Goal: Communication & Community: Answer question/provide support

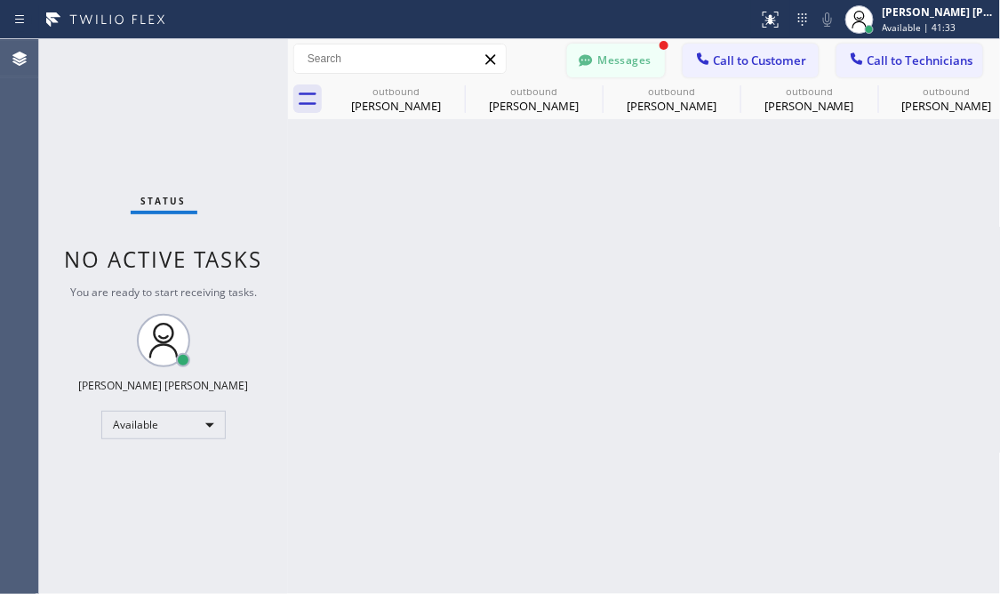
click at [648, 67] on button "Messages" at bounding box center [616, 61] width 98 height 34
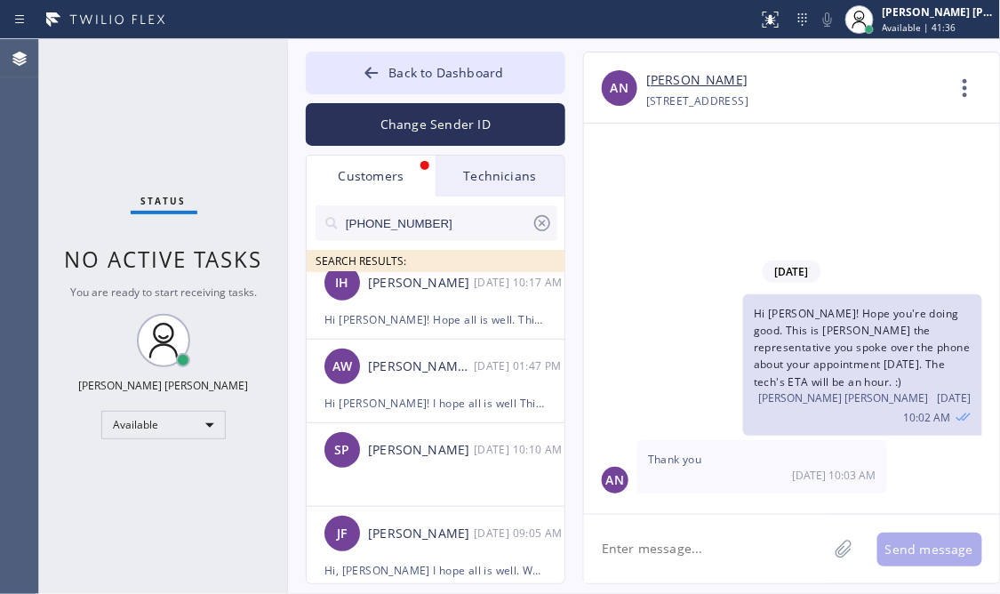
scroll to position [399, 0]
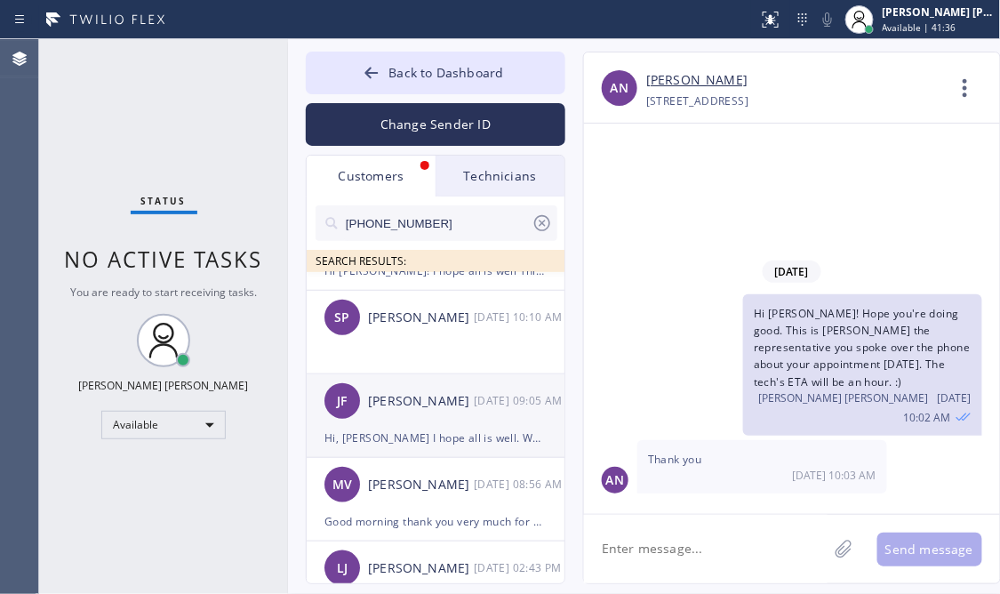
click at [415, 416] on div "JF Jason Flecher 09/23 09:05 AM" at bounding box center [437, 400] width 260 height 53
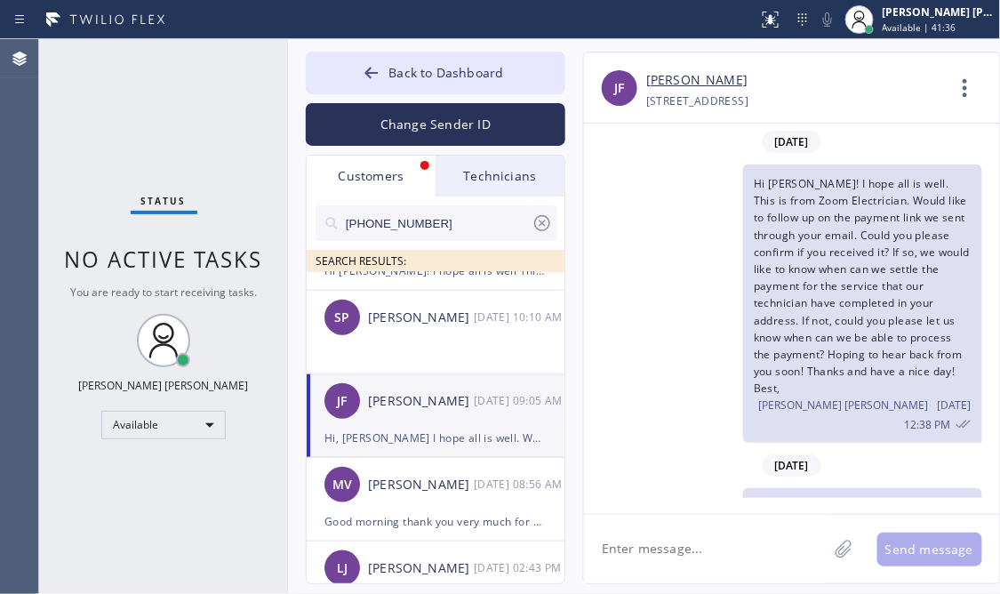
scroll to position [337, 0]
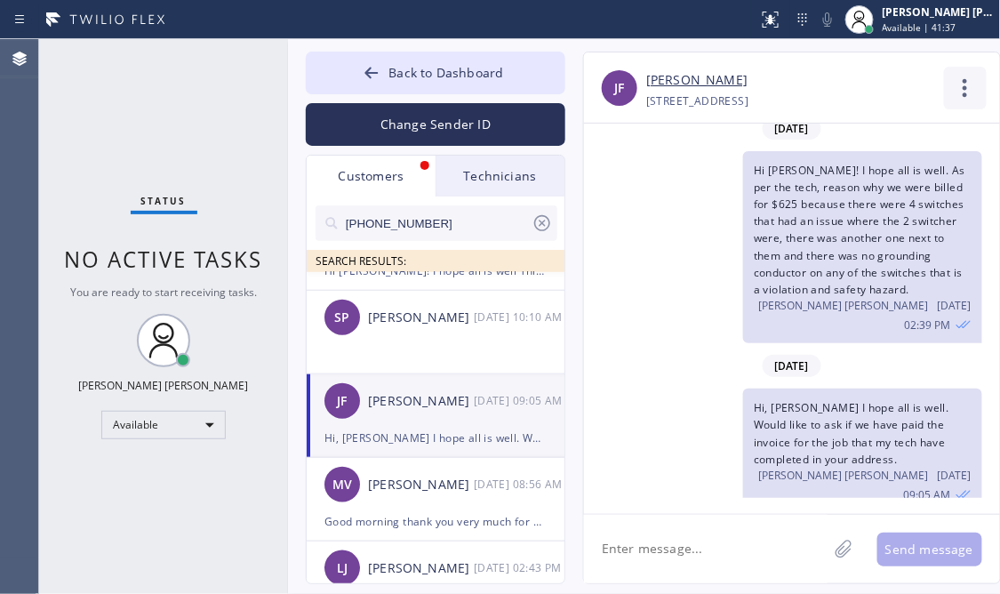
click at [963, 83] on icon at bounding box center [965, 88] width 4 height 18
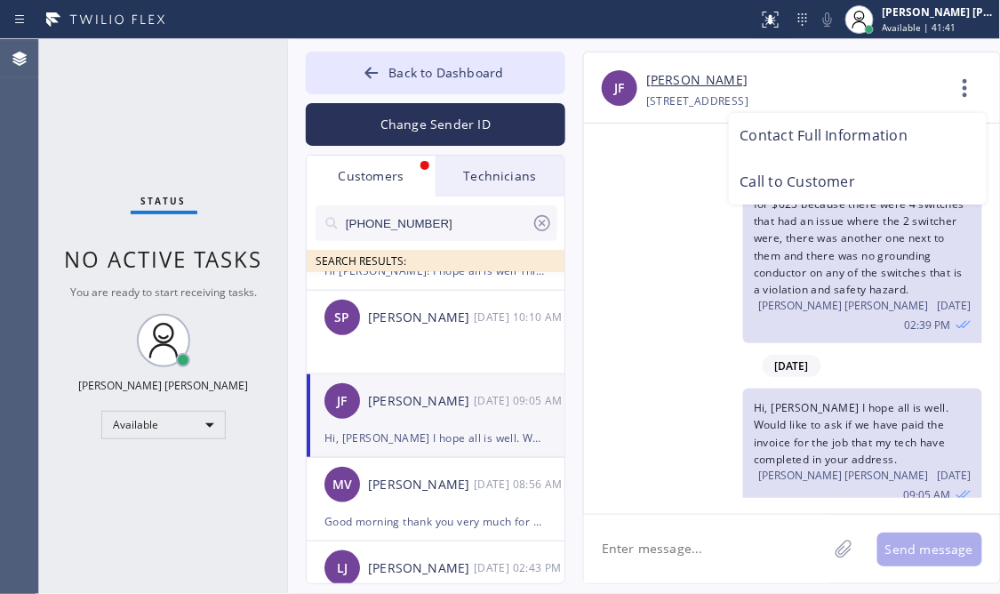
click at [121, 138] on div at bounding box center [500, 297] width 1000 height 594
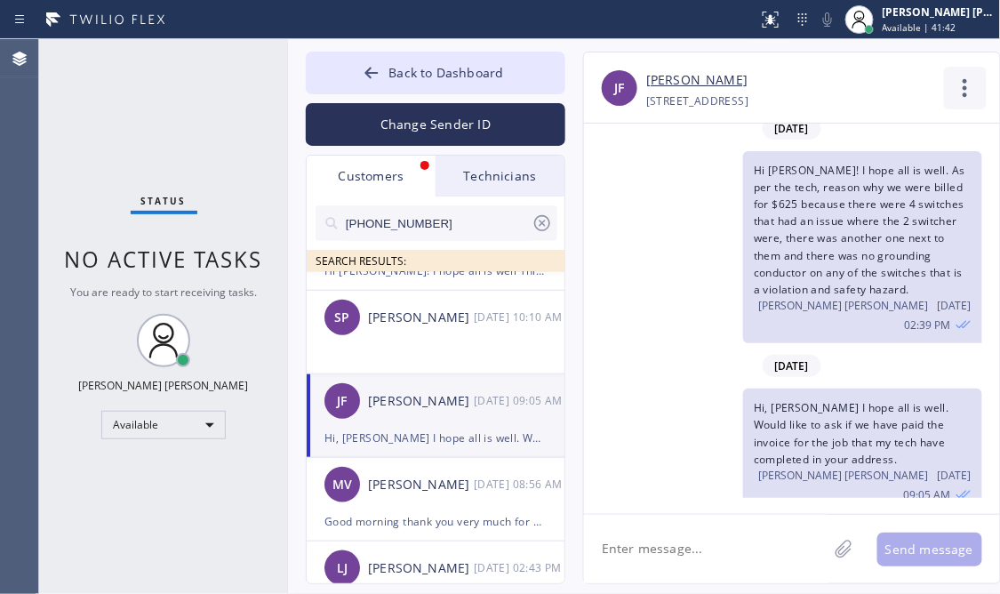
click at [957, 82] on icon at bounding box center [965, 88] width 43 height 43
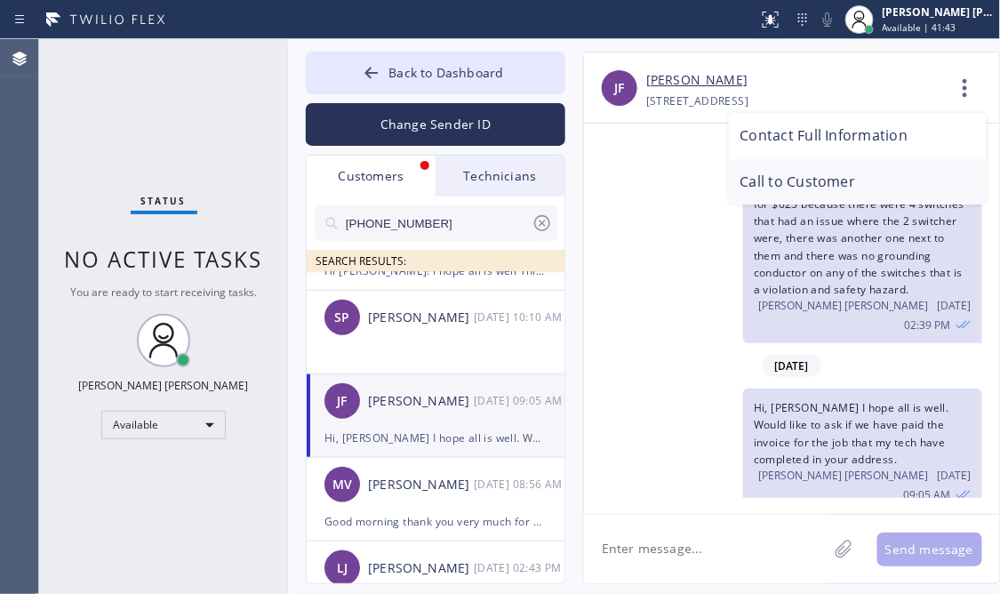
click at [766, 172] on li "Call to Customer" at bounding box center [858, 182] width 258 height 46
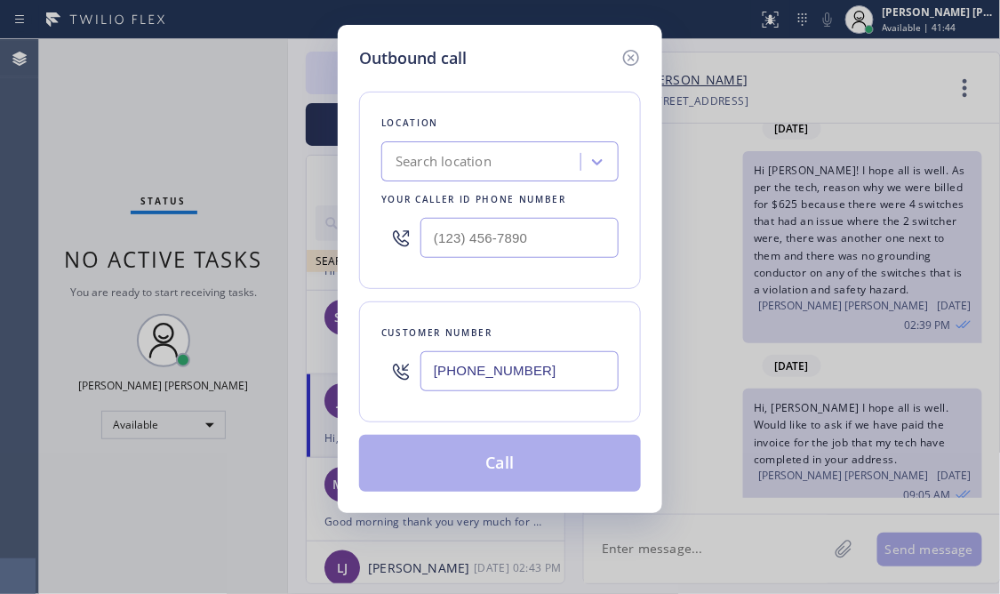
click at [476, 165] on div "Search location" at bounding box center [444, 162] width 96 height 20
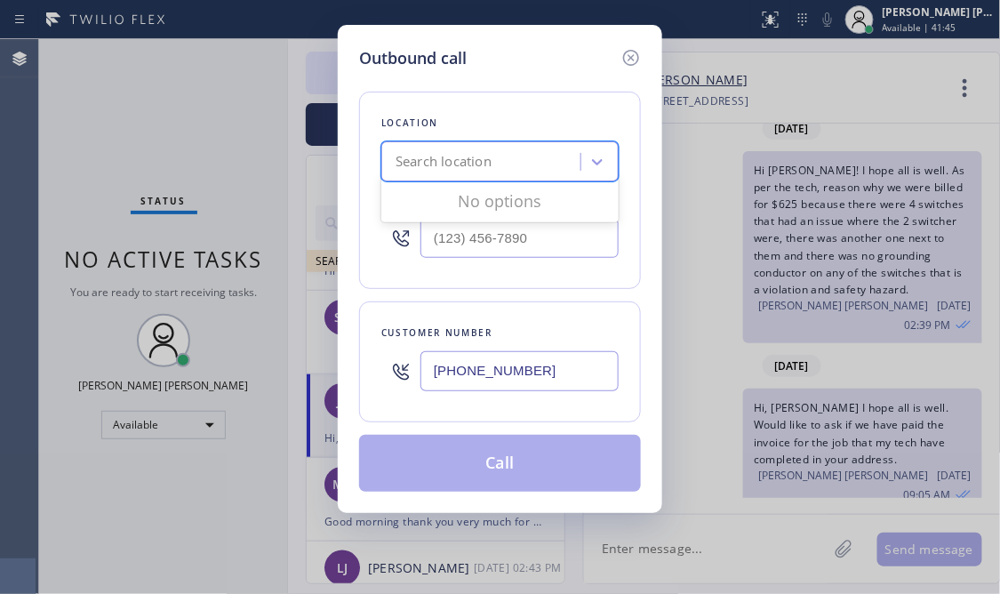
paste input "Zoom Electricians [GEOGRAPHIC_DATA]"
type input "Zoom Electricians [GEOGRAPHIC_DATA]"
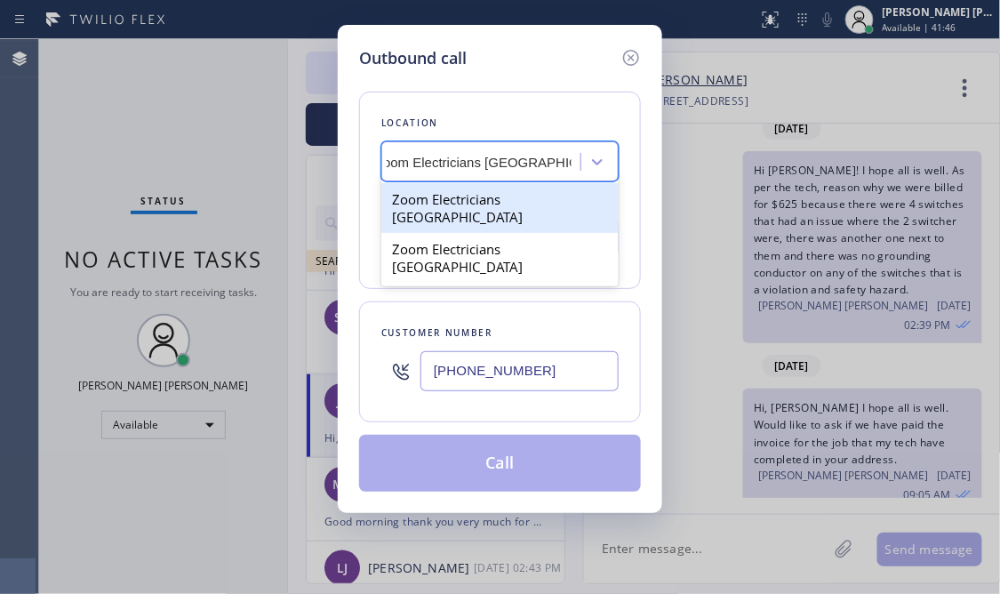
click at [472, 199] on div "Zoom Electricians [GEOGRAPHIC_DATA]" at bounding box center [499, 208] width 237 height 50
type input "[PHONE_NUMBER]"
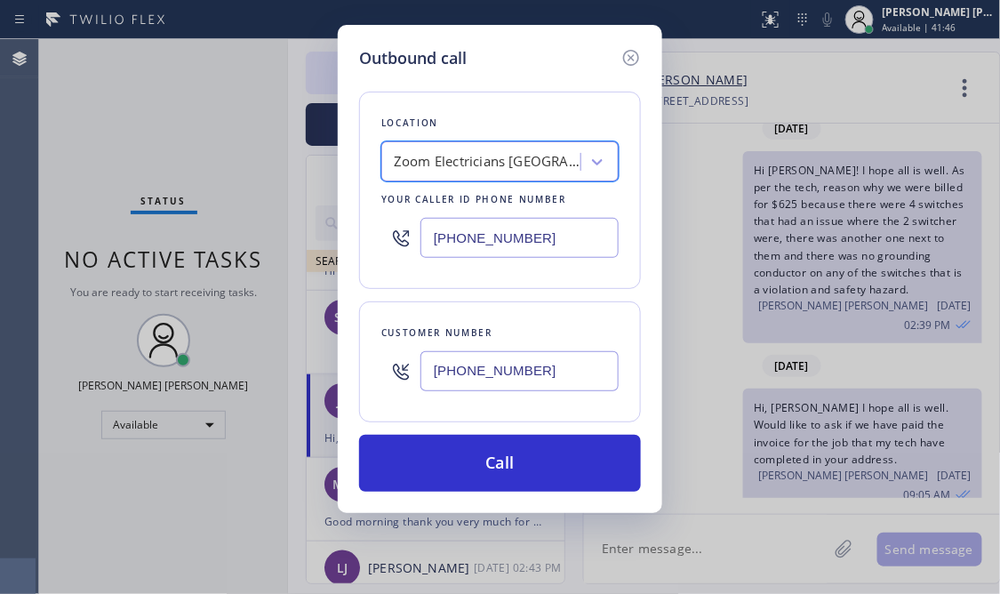
scroll to position [0, 2]
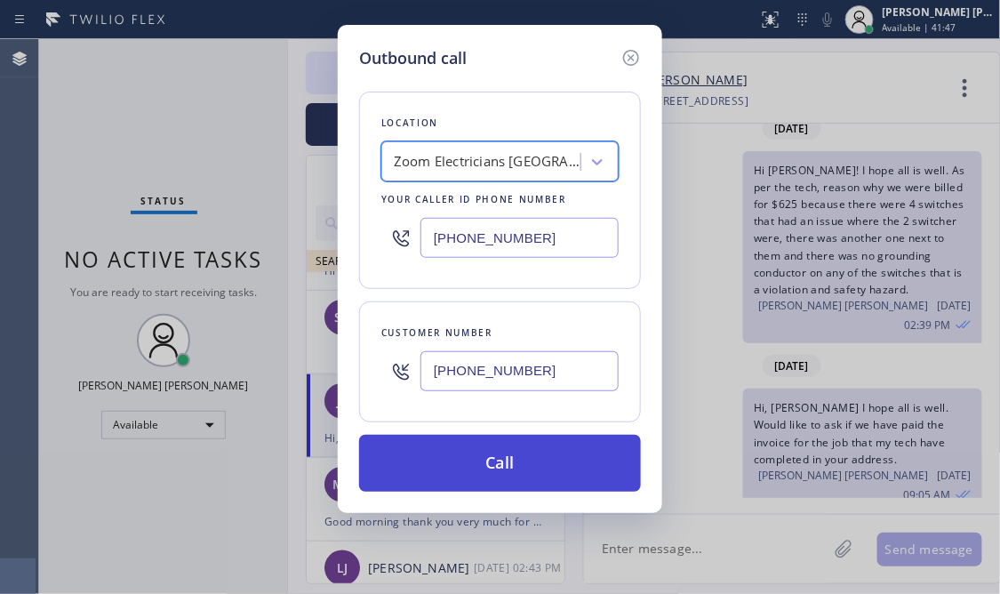
click at [514, 480] on button "Call" at bounding box center [500, 463] width 282 height 57
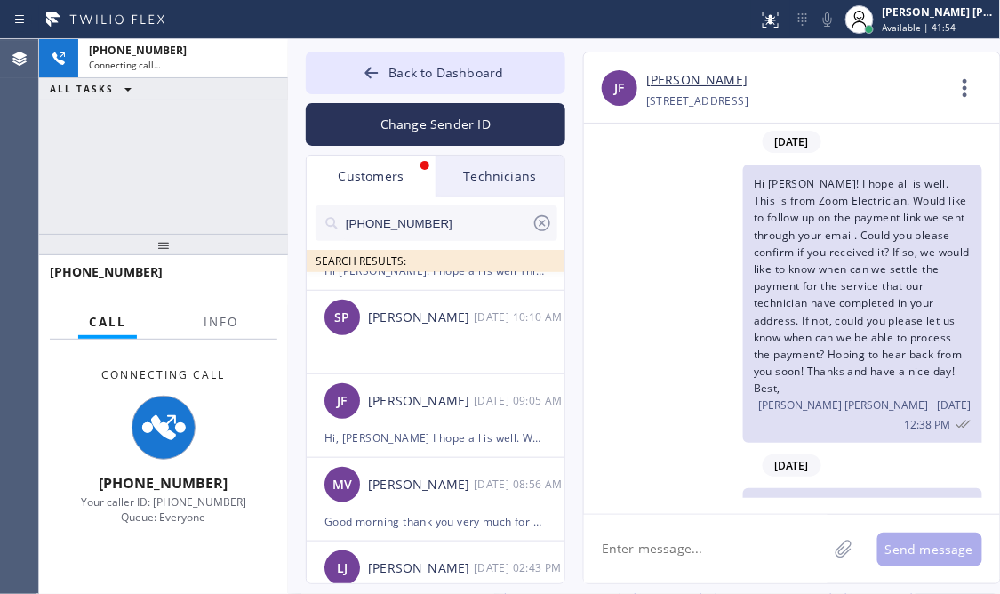
type input "[PHONE_NUMBER]"
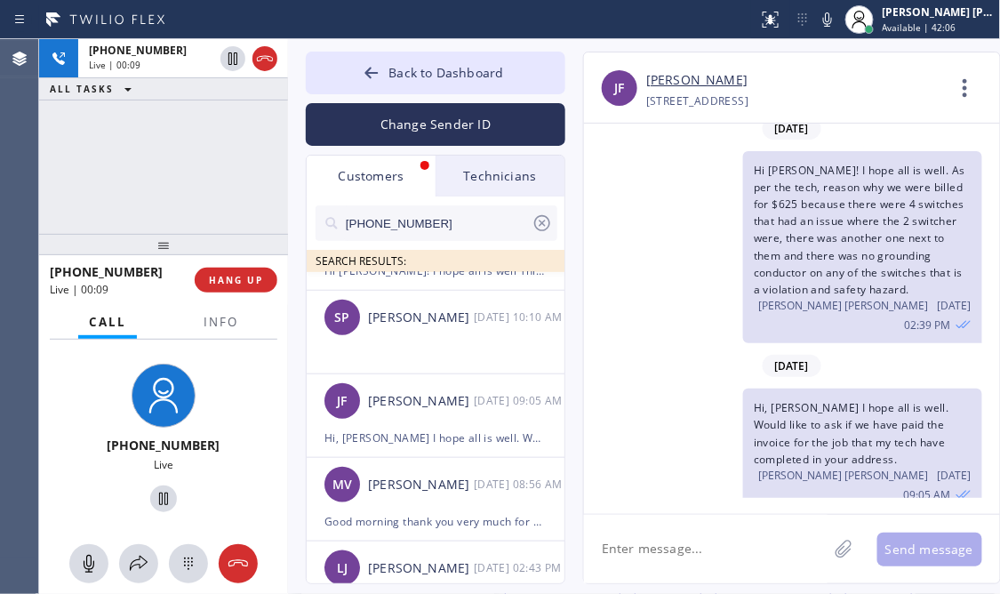
drag, startPoint x: 84, startPoint y: 406, endPoint x: 92, endPoint y: 394, distance: 14.8
click at [95, 406] on div "+12679526268 Live" at bounding box center [163, 441] width 137 height 154
click at [142, 146] on div "+12679526268 Live | 01:22 ALL TASKS ALL TASKS ACTIVE TASKS TASKS IN WRAP UP" at bounding box center [163, 136] width 249 height 195
click at [257, 275] on span "HANG UP" at bounding box center [236, 280] width 54 height 12
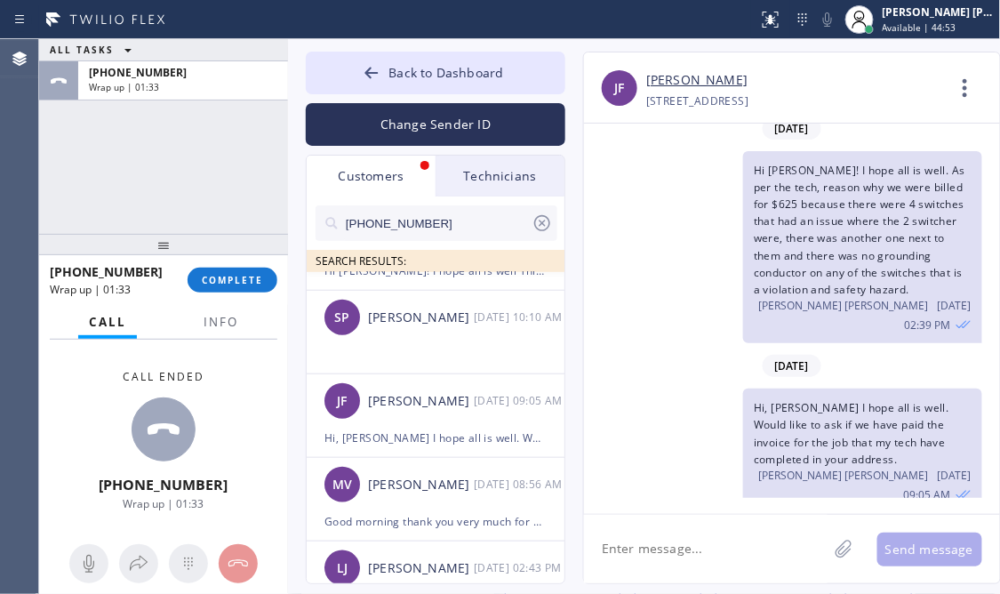
drag, startPoint x: 90, startPoint y: 410, endPoint x: 111, endPoint y: 364, distance: 50.1
click at [90, 410] on div "Call ended +12679526268 Wrap up | 01:33" at bounding box center [163, 440] width 249 height 201
click at [230, 274] on span "COMPLETE" at bounding box center [232, 280] width 61 height 12
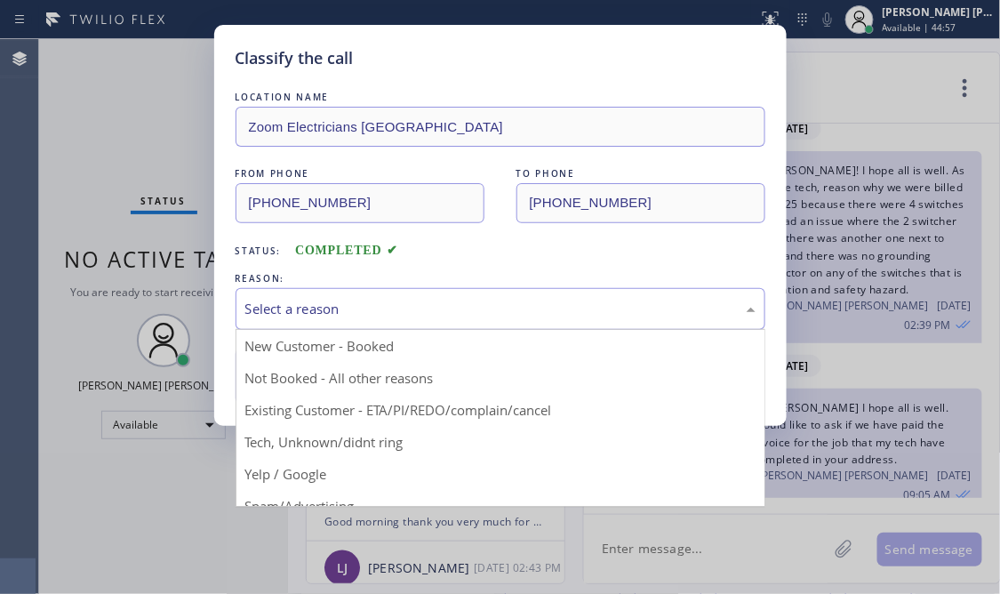
click at [524, 308] on div "Select a reason" at bounding box center [500, 309] width 510 height 20
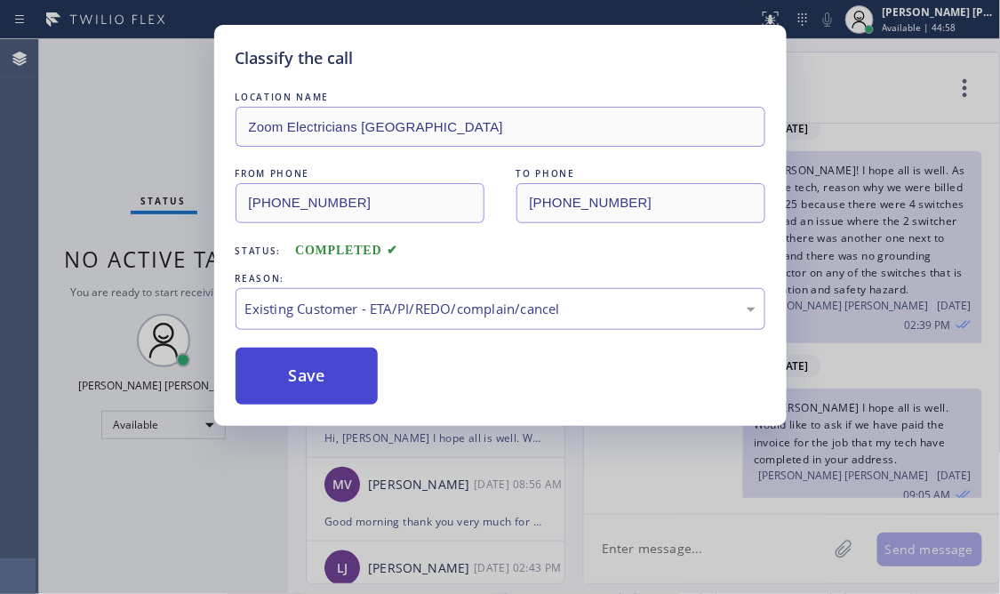
click at [332, 374] on button "Save" at bounding box center [307, 376] width 143 height 57
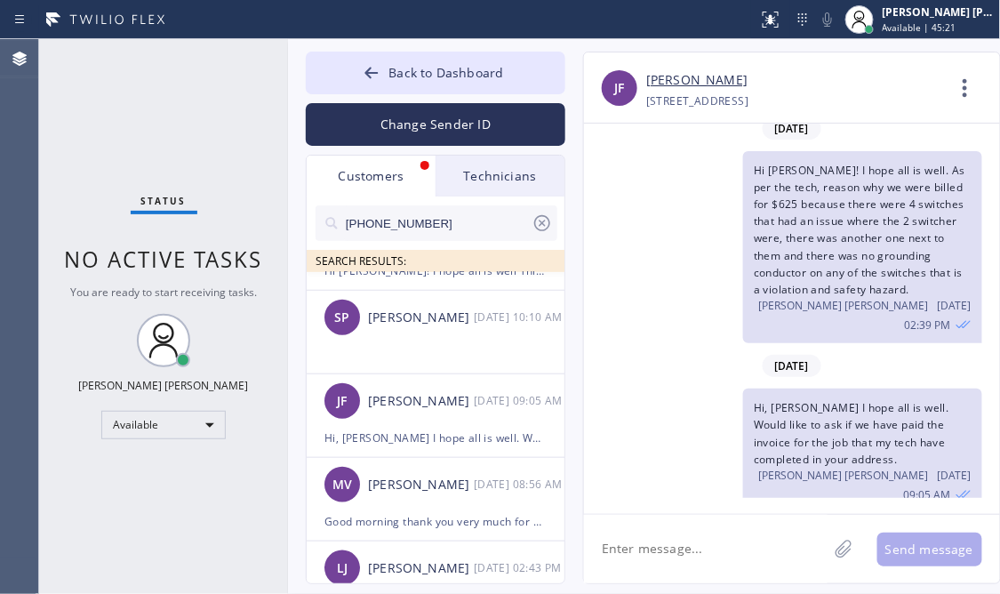
click at [174, 96] on div "Status No active tasks You are ready to start receiving tasks. [PERSON_NAME] [P…" at bounding box center [163, 316] width 249 height 555
click at [665, 559] on textarea at bounding box center [706, 549] width 244 height 68
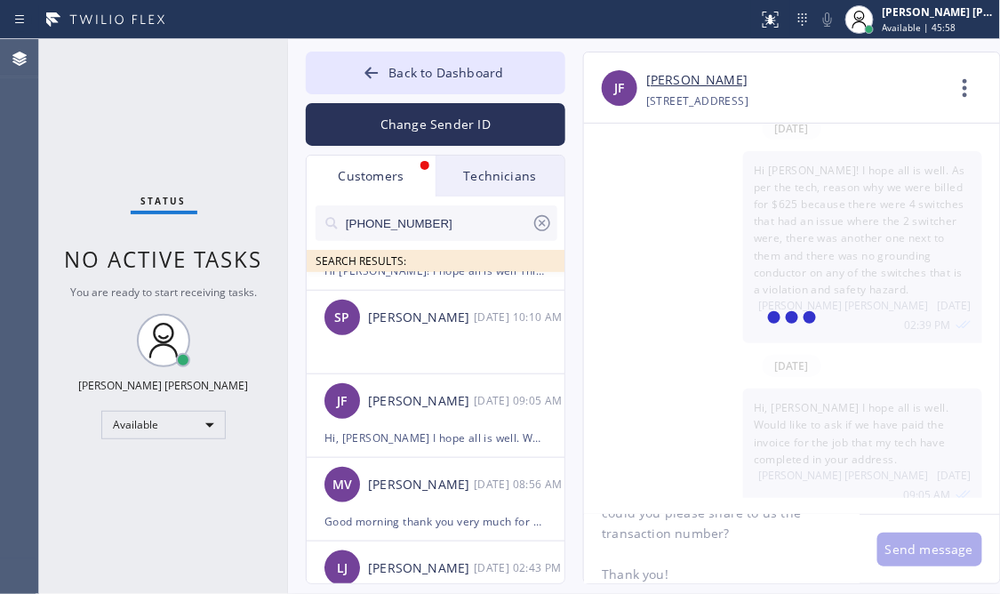
click at [723, 549] on textarea "Hi [PERSON_NAME]! I hope all is well. I would like to follow up on the payment …" at bounding box center [722, 549] width 276 height 68
type textarea "Hi [PERSON_NAME]! I hope all is well. I would like to follow up on the payment …"
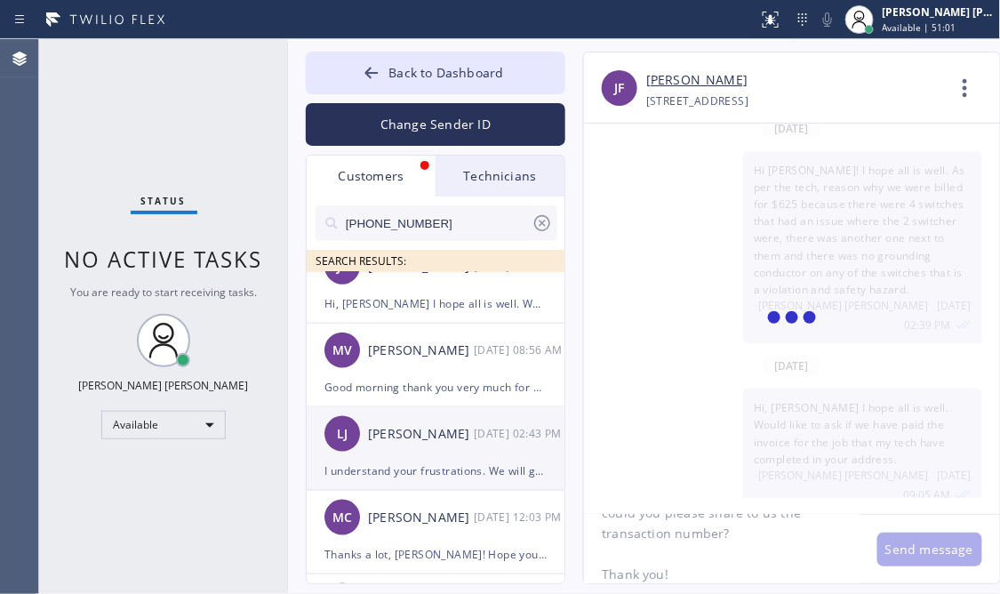
scroll to position [0, 0]
drag, startPoint x: 700, startPoint y: 576, endPoint x: 524, endPoint y: 488, distance: 196.0
click at [524, 488] on div "Back to Dashboard Change Sender ID Customers Technicians (415) 244-1549 SEARCH …" at bounding box center [644, 316] width 713 height 555
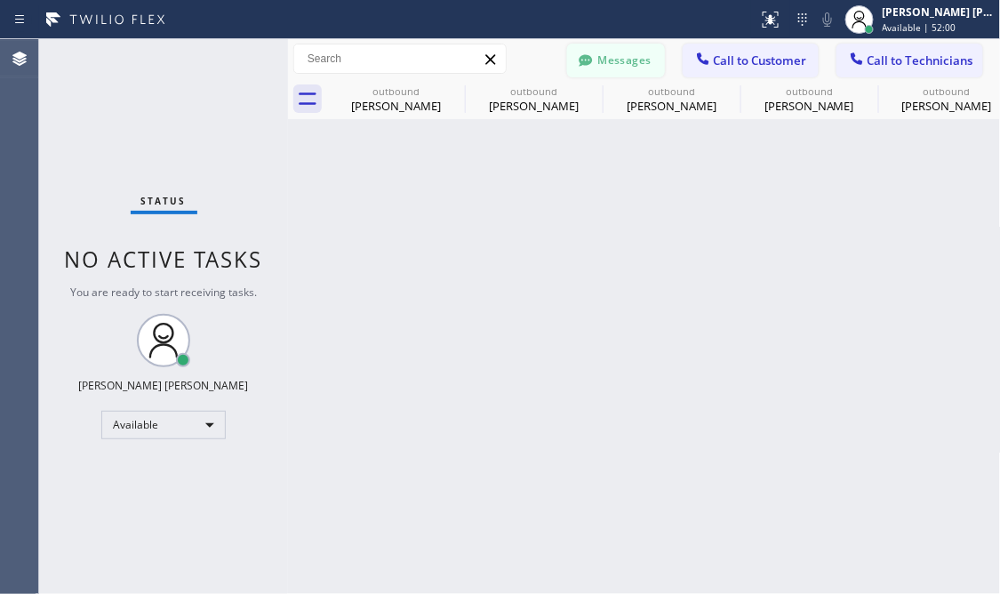
click at [628, 61] on button "Messages" at bounding box center [616, 61] width 98 height 34
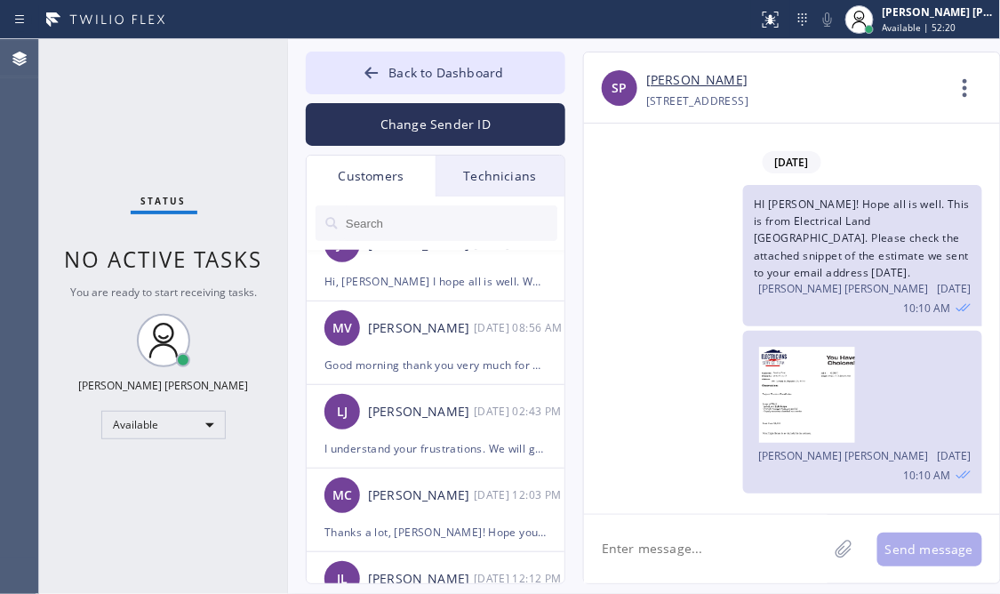
scroll to position [399, 0]
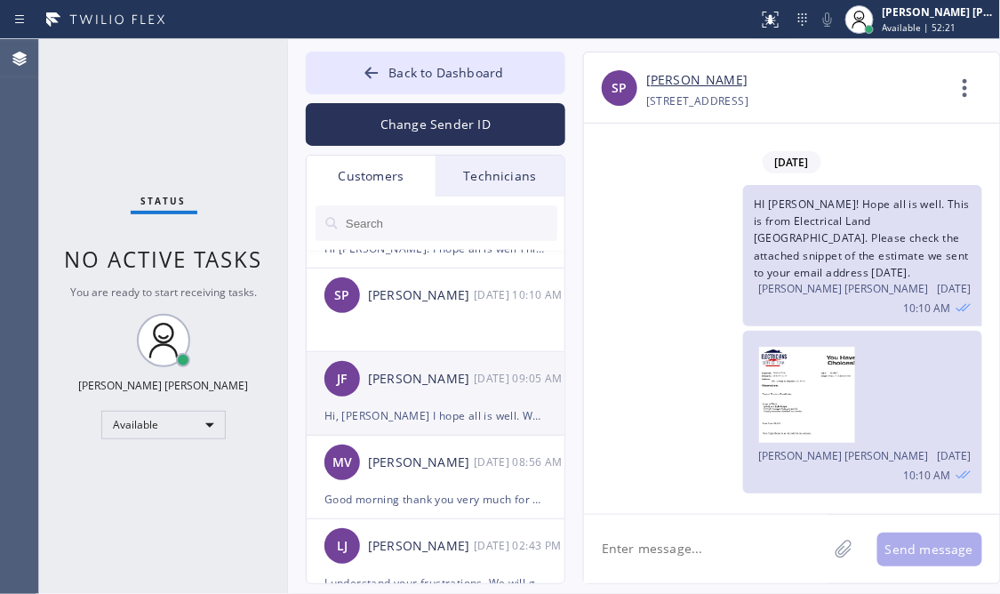
click at [420, 423] on div "Hi, [PERSON_NAME] I hope all is well. Would like to ask if we have paid the inv…" at bounding box center [435, 415] width 222 height 20
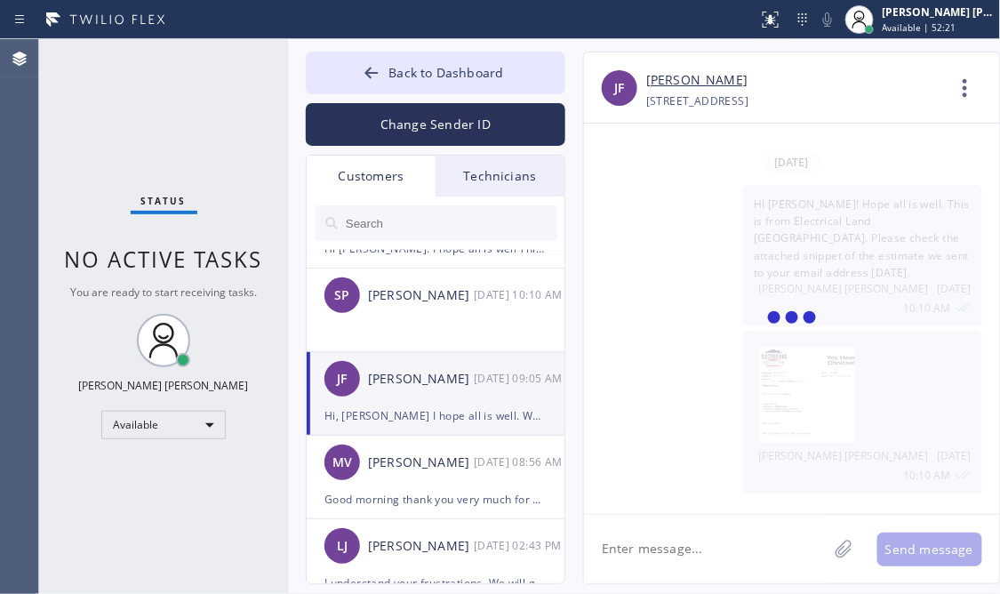
scroll to position [337, 0]
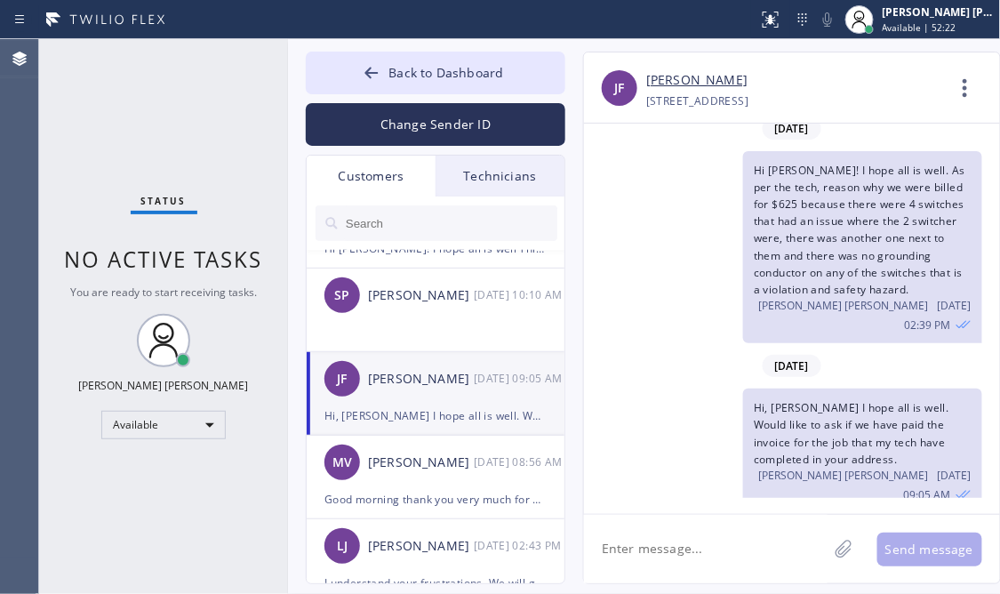
click at [692, 562] on textarea at bounding box center [706, 549] width 244 height 68
paste textarea "Hi [PERSON_NAME]! I hope all is well. I would like to follow up on the payment …"
type textarea "Hi [PERSON_NAME]! I hope all is well. I would like to follow up on the payment …"
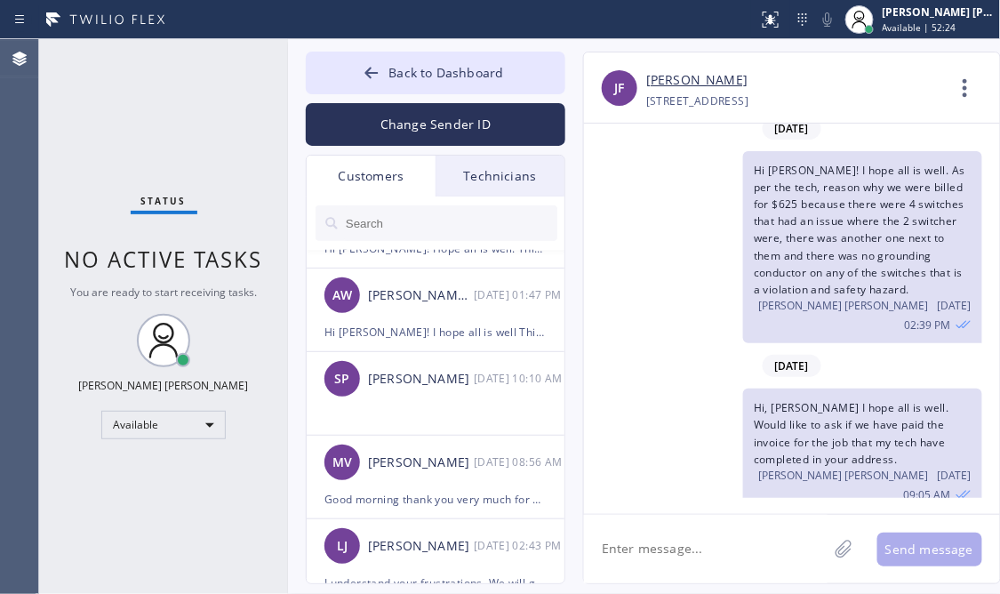
scroll to position [505, 0]
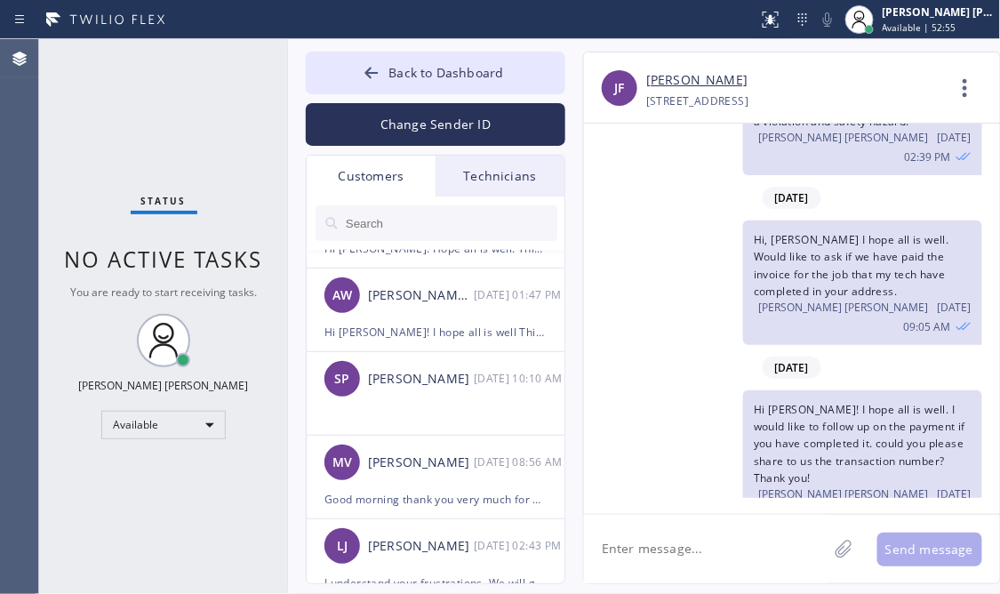
click at [188, 487] on div "Status No active tasks You are ready to start receiving tasks. [PERSON_NAME] [P…" at bounding box center [163, 316] width 249 height 555
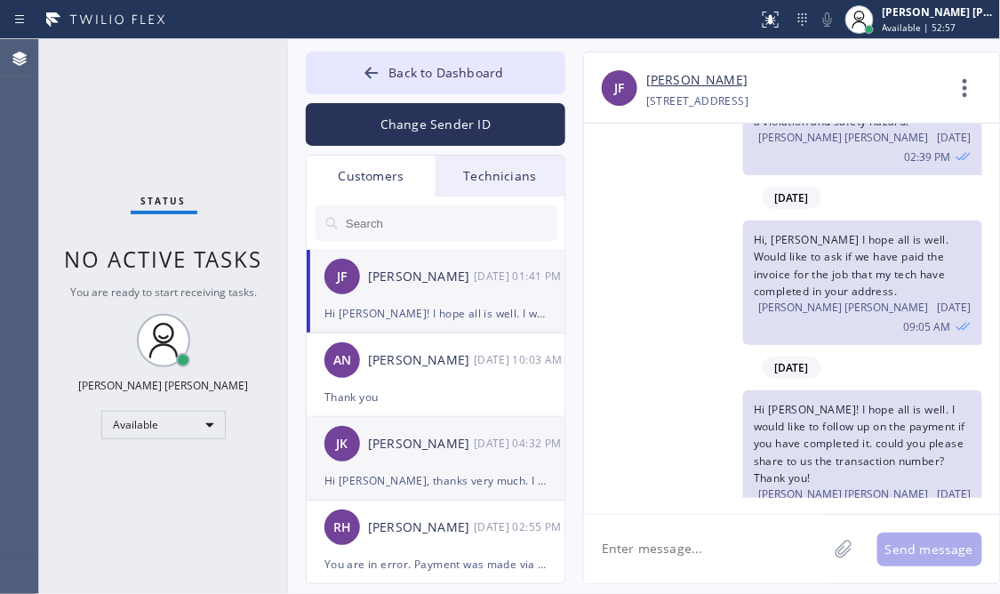
scroll to position [133, 0]
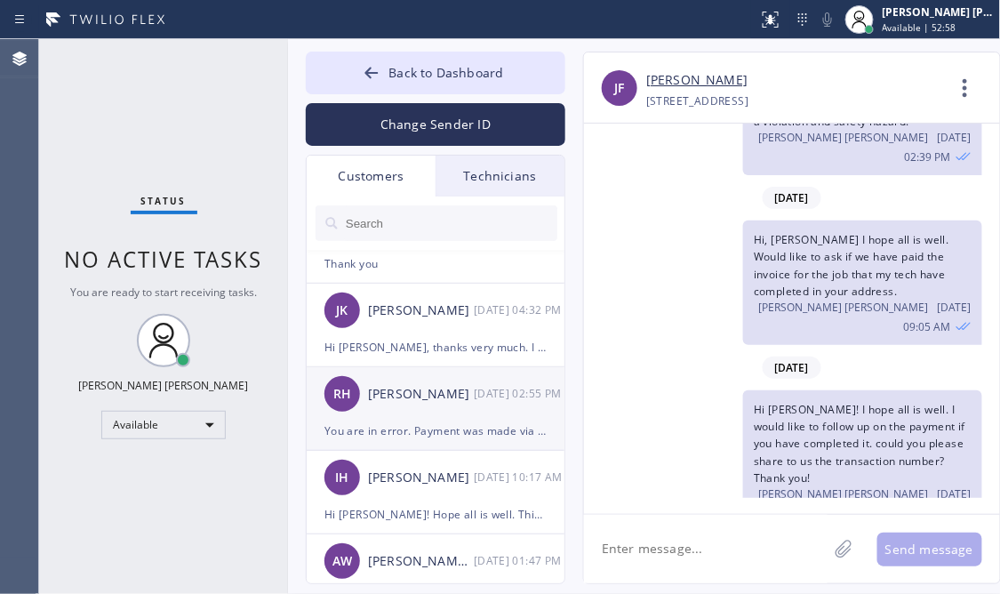
click at [412, 418] on div "RH [PERSON_NAME] [DATE] 02:55 PM" at bounding box center [437, 393] width 260 height 53
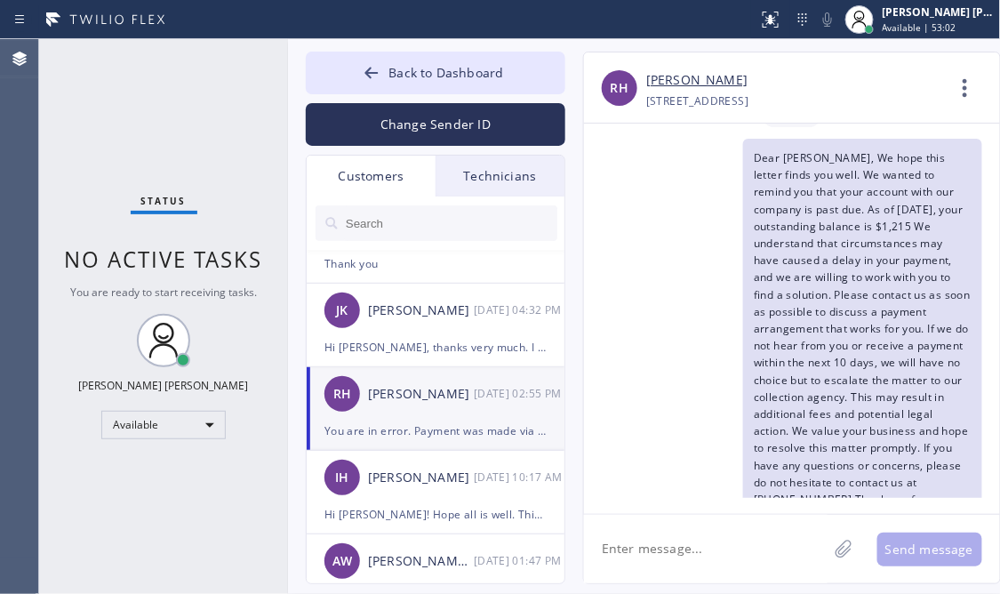
scroll to position [232, 0]
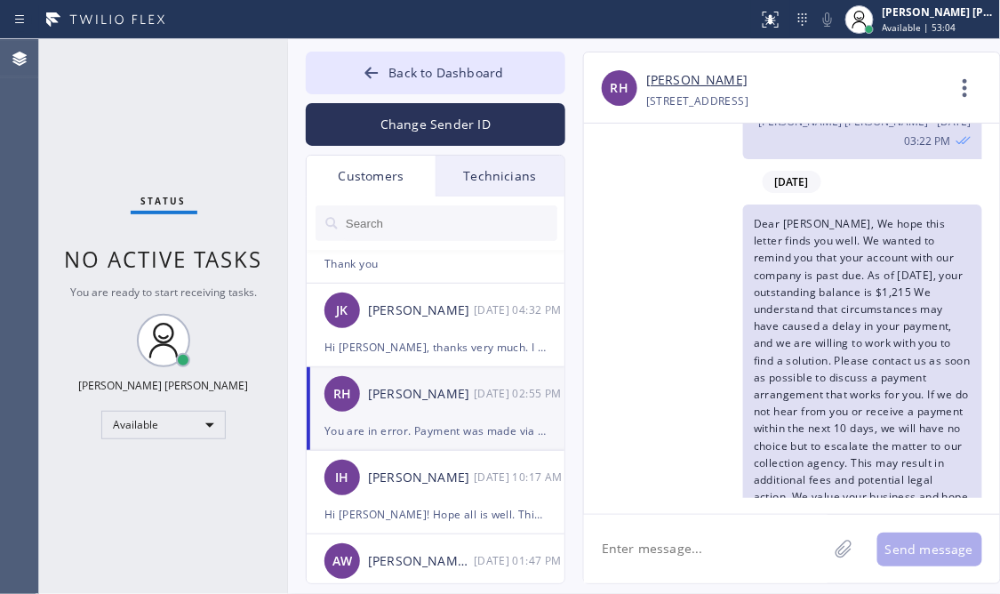
drag, startPoint x: 945, startPoint y: 311, endPoint x: 884, endPoint y: 205, distance: 121.8
click at [884, 205] on div "Dear [PERSON_NAME], We hope this letter finds you well. We wanted to remind you…" at bounding box center [862, 428] width 239 height 449
copy span "We hope this letter finds you well. We wanted to remind you that your account w…"
click at [665, 550] on textarea at bounding box center [706, 549] width 244 height 68
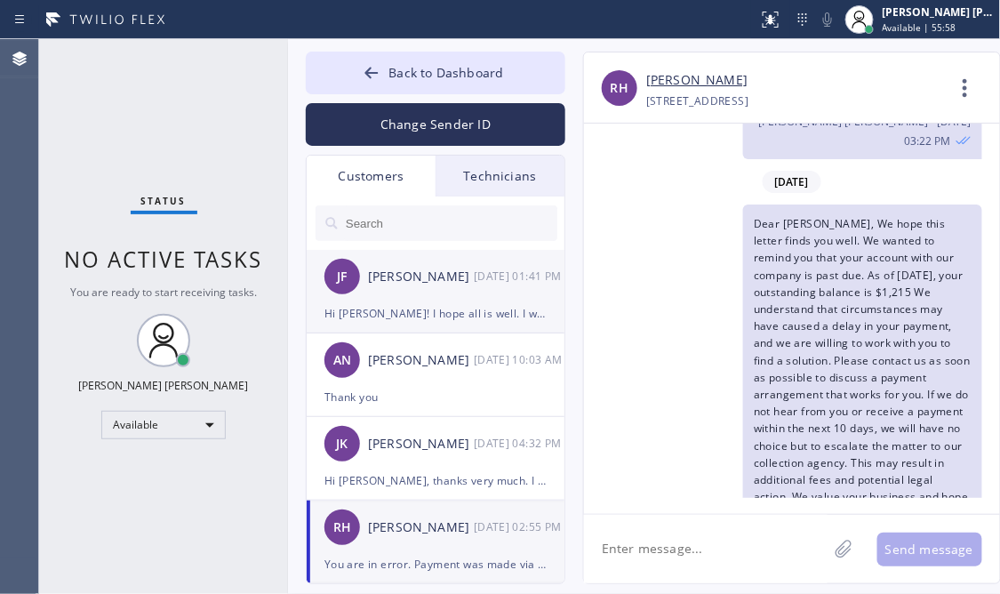
click at [404, 294] on div "[PERSON_NAME] [DATE] 01:41 PM" at bounding box center [437, 276] width 260 height 53
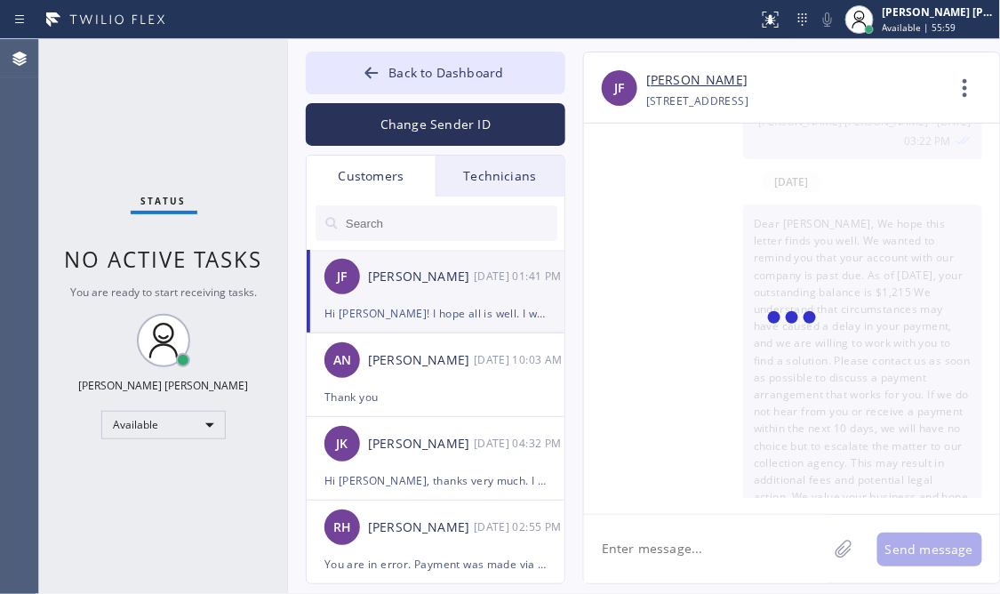
scroll to position [505, 0]
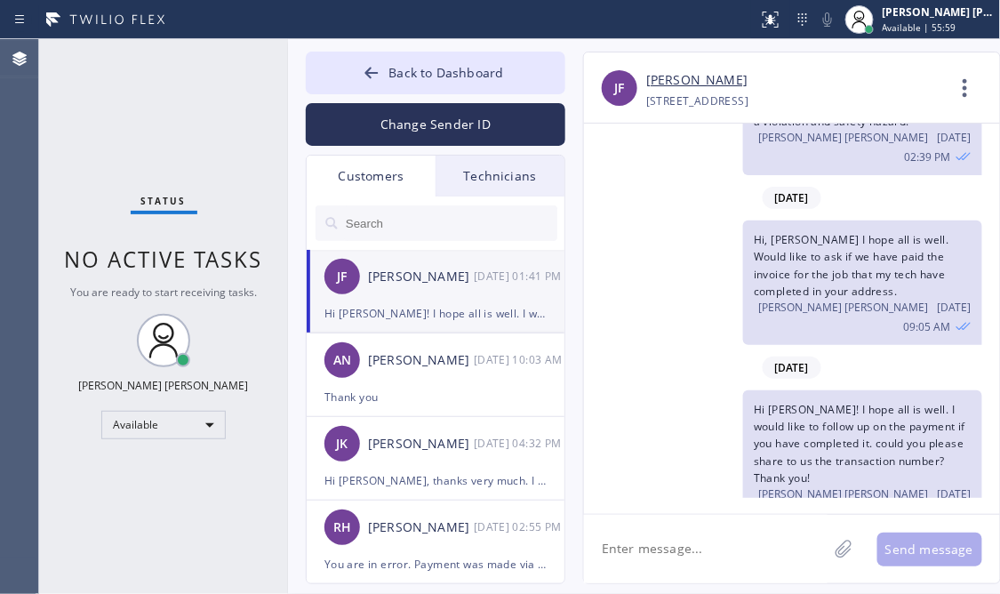
click at [686, 540] on textarea at bounding box center [706, 549] width 244 height 68
paste textarea "Lore Ipsu Dolors, Amet consec adipis el s doeiu tempor inc utlabor etdolorem al…"
type textarea "Lore Ipsu Dolors, Amet consec adipis el s doeiu tempor inc utlabor etdolorem al…"
click at [895, 556] on button "Send message" at bounding box center [929, 549] width 105 height 34
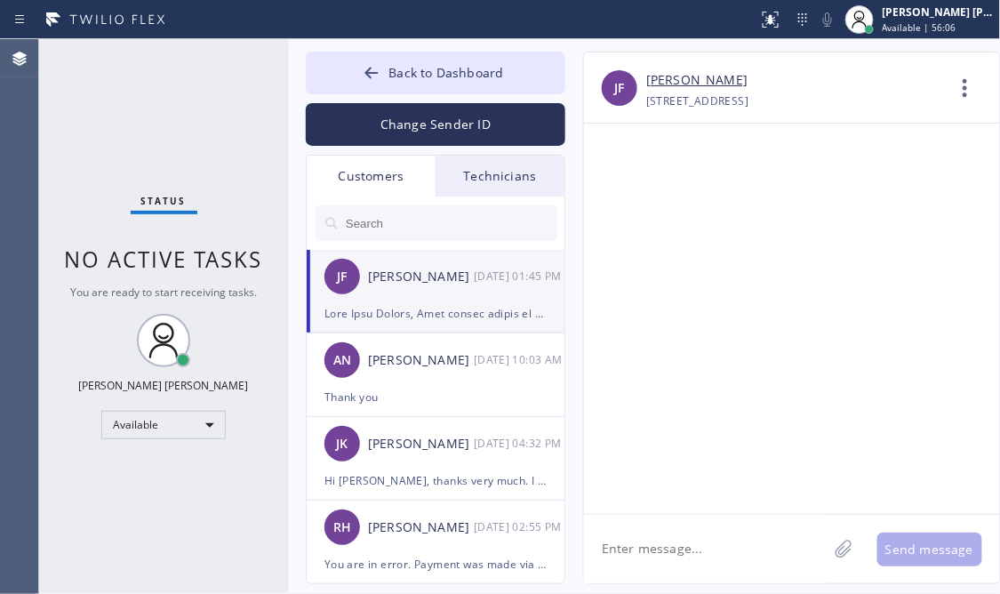
scroll to position [964, 0]
click at [420, 304] on div at bounding box center [435, 313] width 222 height 20
click at [456, 229] on input "text" at bounding box center [450, 223] width 213 height 36
click at [89, 134] on div "Status No active tasks You are ready to start receiving tasks. [PERSON_NAME] [P…" at bounding box center [163, 316] width 249 height 555
click at [436, 224] on input "text" at bounding box center [450, 223] width 213 height 36
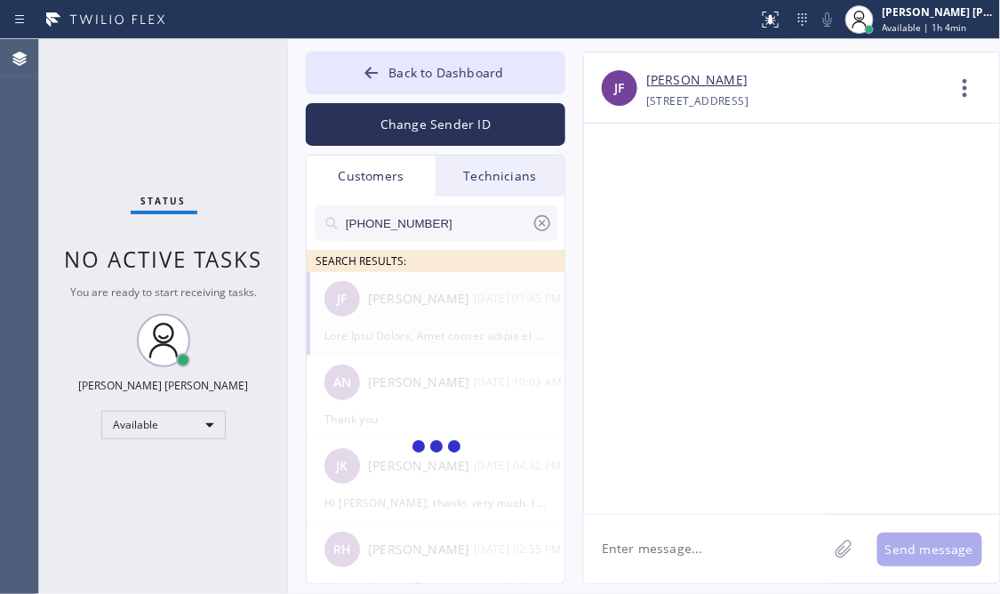
click at [460, 219] on input "[PHONE_NUMBER]" at bounding box center [438, 223] width 188 height 36
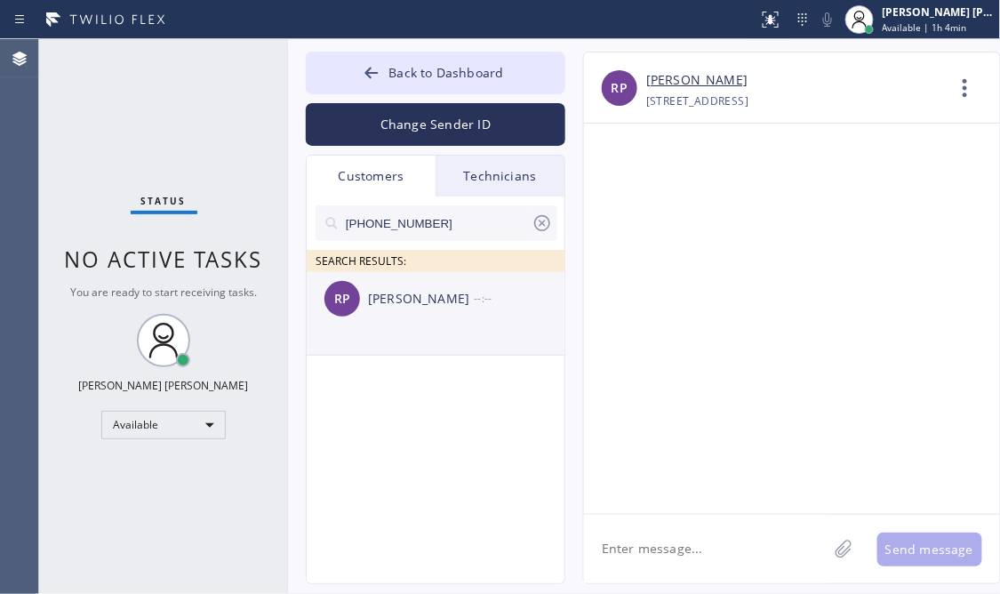
click at [423, 340] on li "RP [PERSON_NAME] --:--" at bounding box center [437, 314] width 260 height 84
click at [433, 290] on div "[PERSON_NAME]" at bounding box center [421, 299] width 106 height 20
drag, startPoint x: 167, startPoint y: 140, endPoint x: 449, endPoint y: 161, distance: 282.6
click at [167, 140] on div "Status No active tasks You are ready to start receiving tasks. [PERSON_NAME] [P…" at bounding box center [163, 316] width 249 height 555
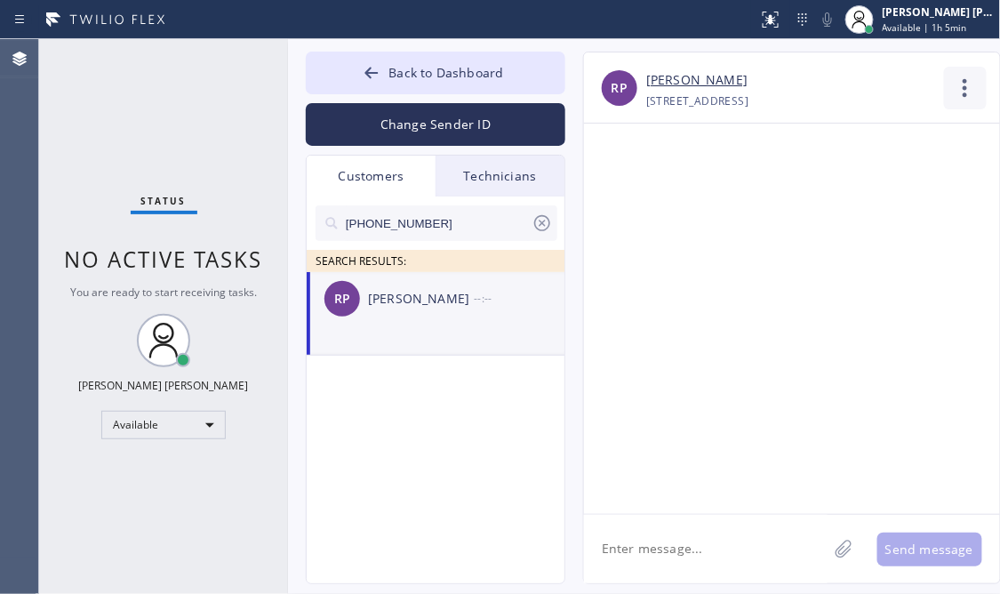
click at [968, 91] on icon at bounding box center [965, 88] width 43 height 43
click at [812, 177] on li "Call to Customer" at bounding box center [858, 182] width 258 height 46
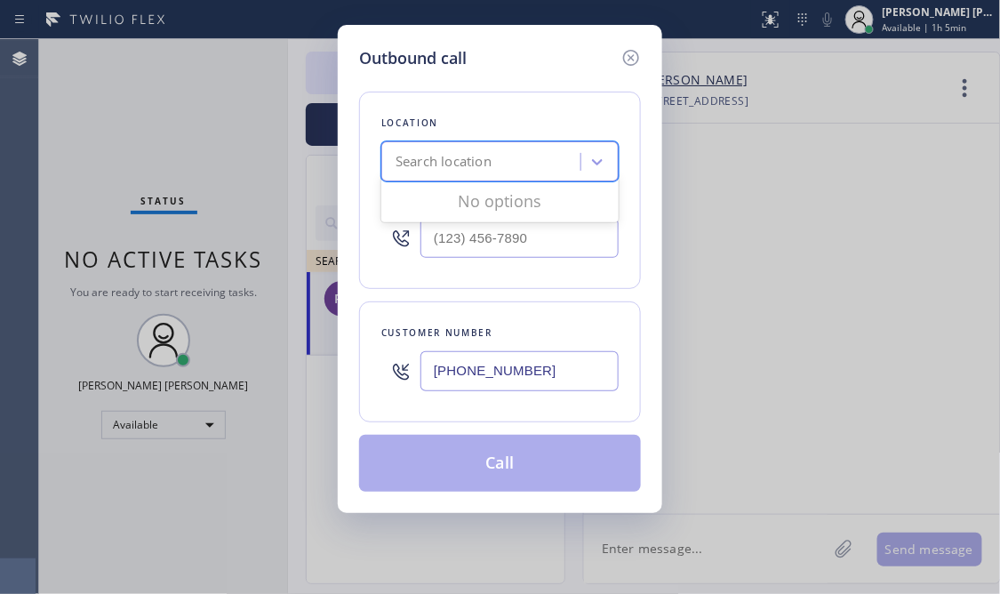
click at [529, 172] on div "Search location" at bounding box center [484, 162] width 194 height 31
paste input "[MEDICAL_DATA] Electrical [GEOGRAPHIC_DATA]"
type input "[MEDICAL_DATA] Electrical [GEOGRAPHIC_DATA]"
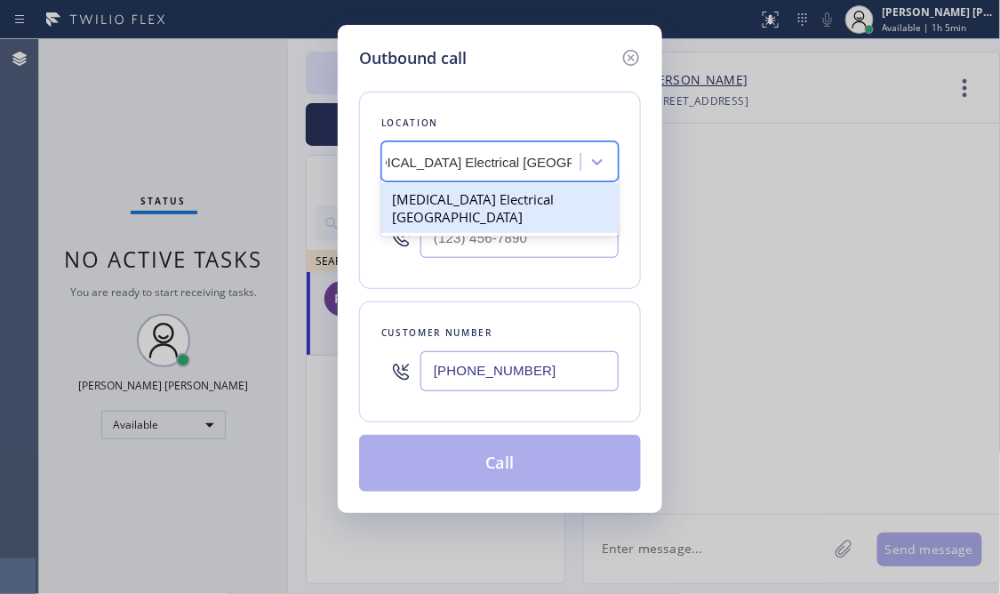
click at [502, 218] on div "[MEDICAL_DATA] Electrical [GEOGRAPHIC_DATA]" at bounding box center [499, 208] width 237 height 50
type input "[PHONE_NUMBER]"
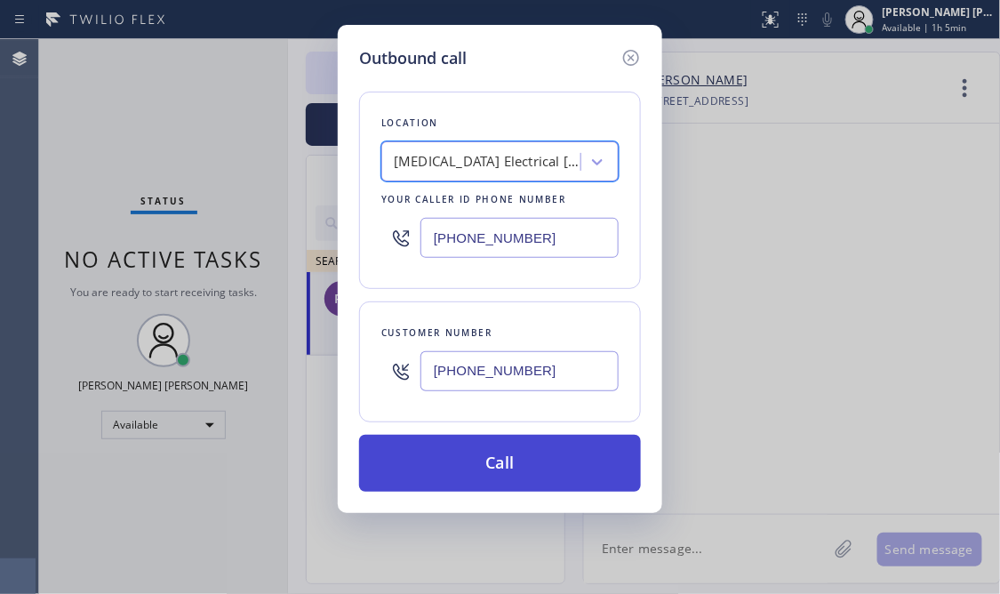
click at [486, 448] on button "Call" at bounding box center [500, 463] width 282 height 57
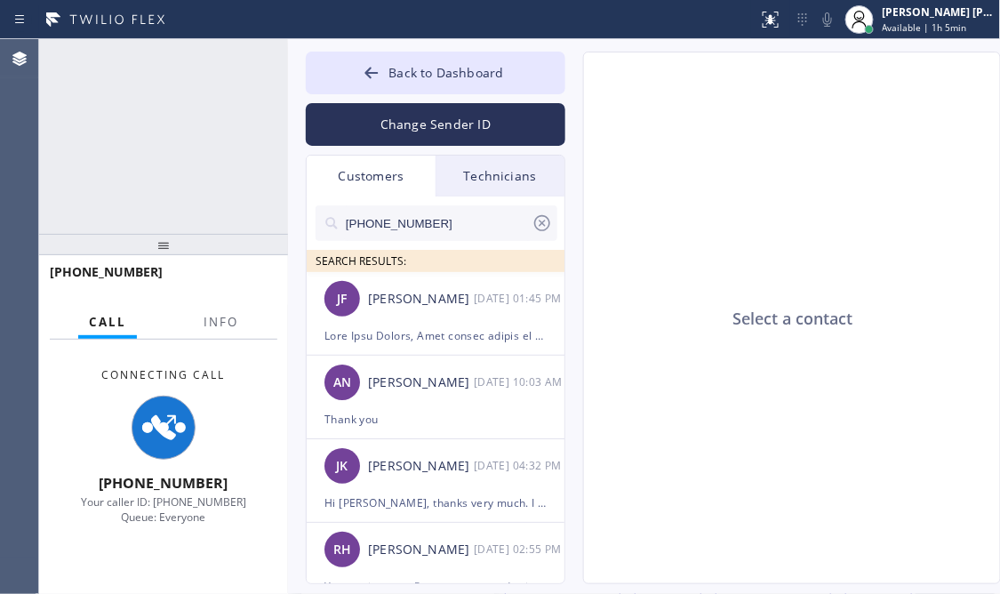
type input "[PHONE_NUMBER]"
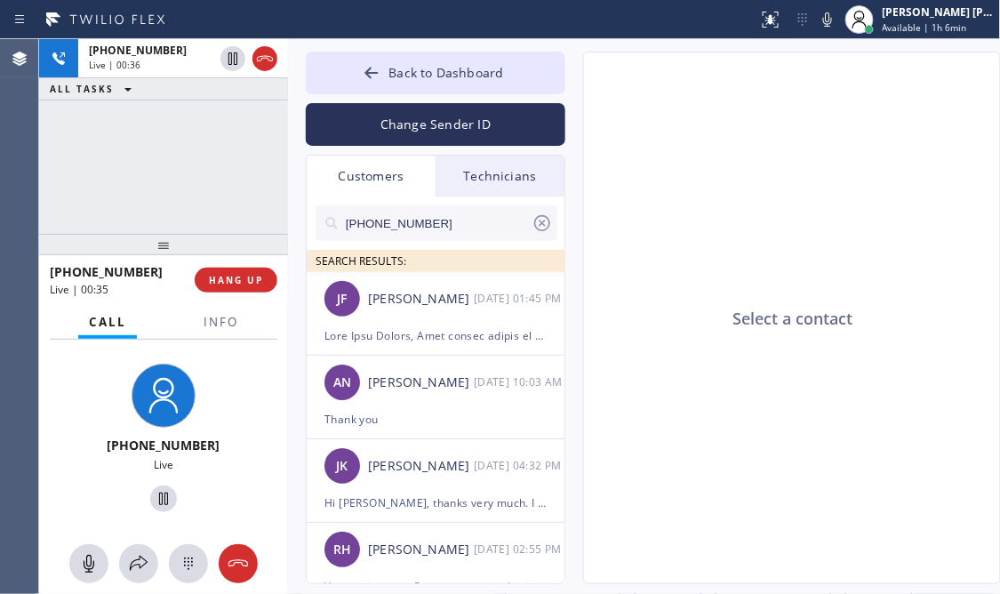
click at [184, 141] on div "[PHONE_NUMBER] Live | 00:36 ALL TASKS ALL TASKS ACTIVE TASKS TASKS IN WRAP UP" at bounding box center [163, 136] width 249 height 195
click at [196, 204] on div "[PHONE_NUMBER] Live | 00:41 ALL TASKS ALL TASKS ACTIVE TASKS TASKS IN WRAP UP" at bounding box center [163, 136] width 249 height 195
click at [242, 279] on span "HANG UP" at bounding box center [236, 280] width 54 height 12
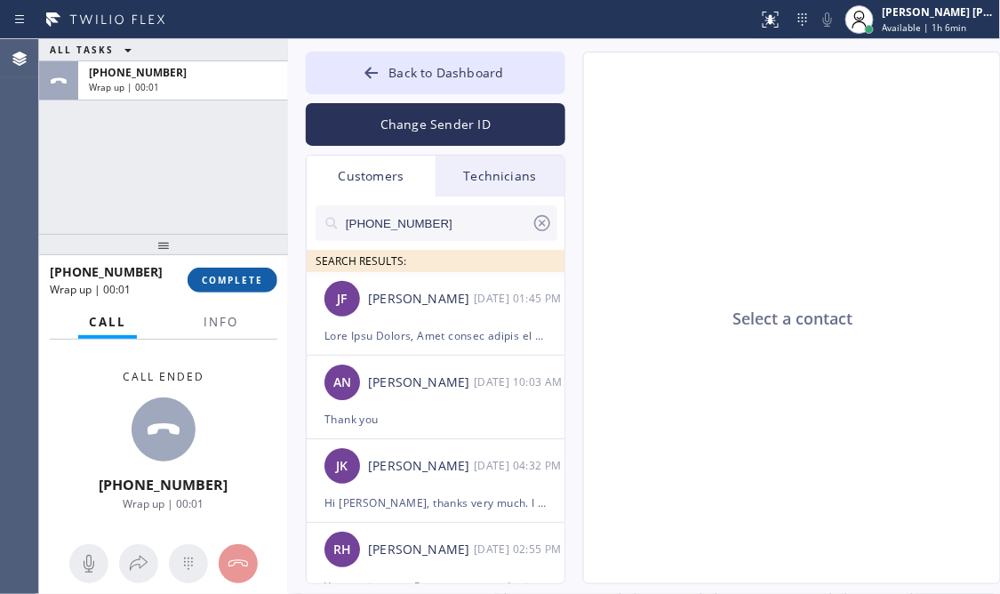
click at [243, 284] on span "COMPLETE" at bounding box center [232, 280] width 61 height 12
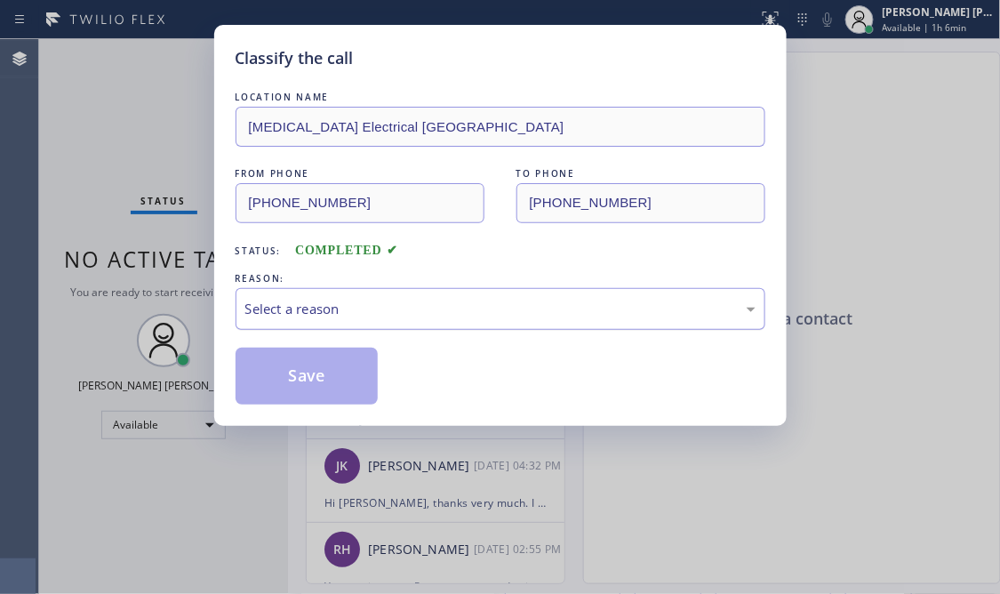
click at [356, 317] on div "Select a reason" at bounding box center [500, 309] width 510 height 20
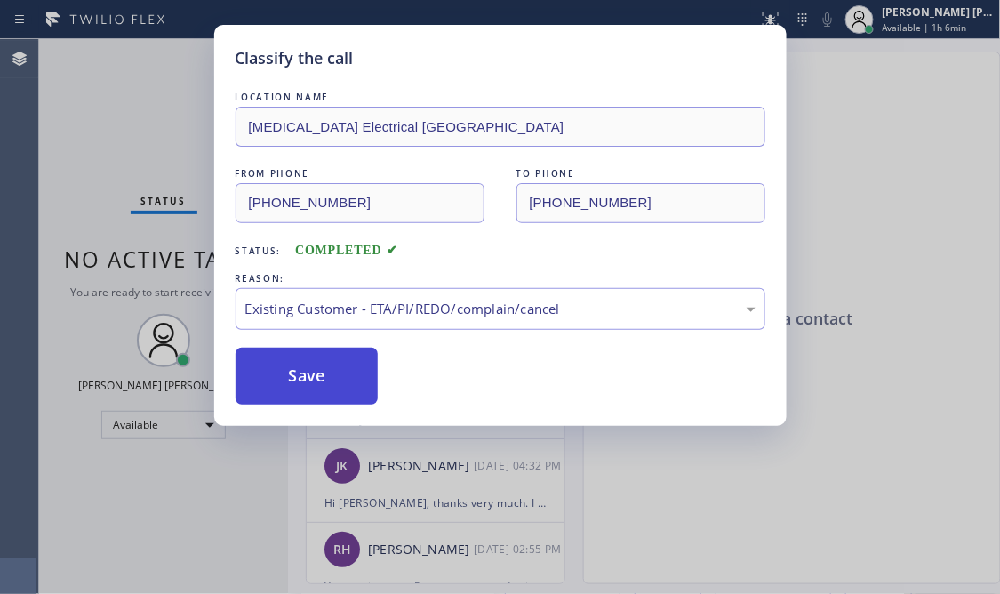
click at [344, 379] on button "Save" at bounding box center [307, 376] width 143 height 57
click at [281, 389] on div "Status No active tasks You are ready to start receiving tasks. [PERSON_NAME] [P…" at bounding box center [163, 316] width 249 height 555
click at [296, 378] on div "Back to Dashboard Change Sender ID Customers Technicians [PHONE_NUMBER] SEARCH …" at bounding box center [644, 316] width 713 height 555
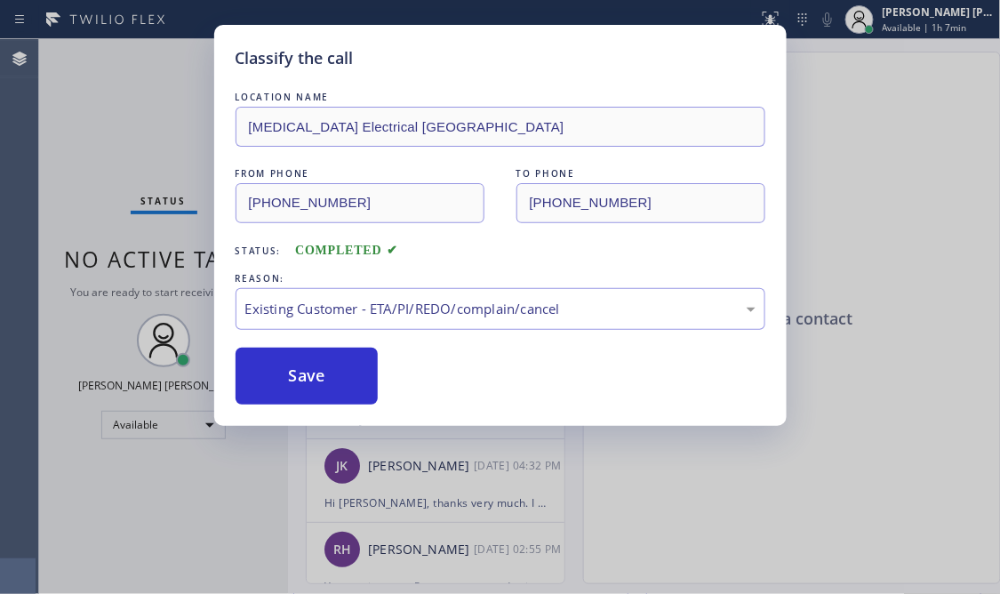
click at [296, 378] on div "Back to Dashboard Change Sender ID Customers Technicians [PHONE_NUMBER] SEARCH …" at bounding box center [644, 316] width 713 height 555
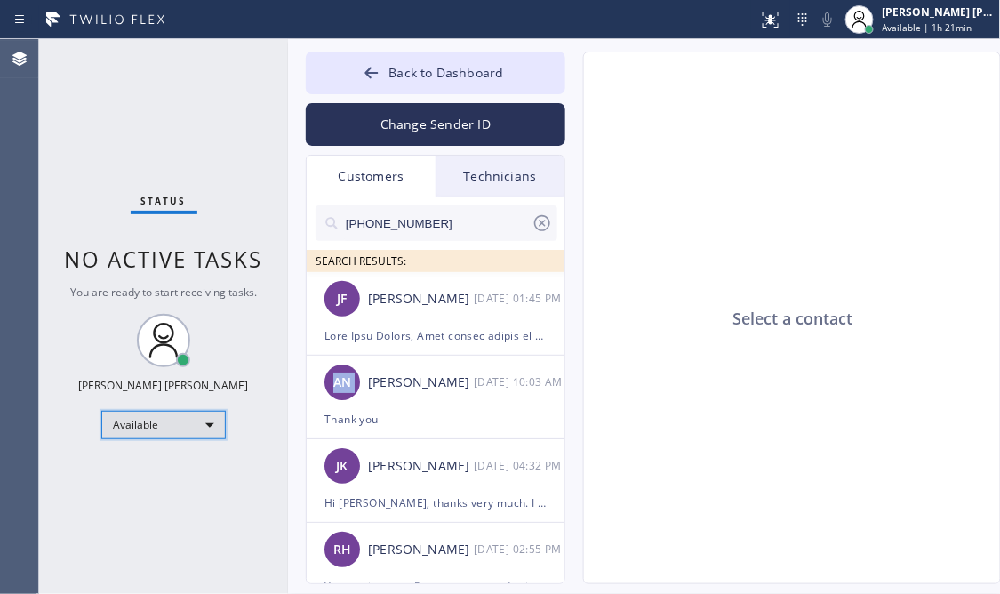
click at [172, 420] on div "Available" at bounding box center [163, 425] width 124 height 28
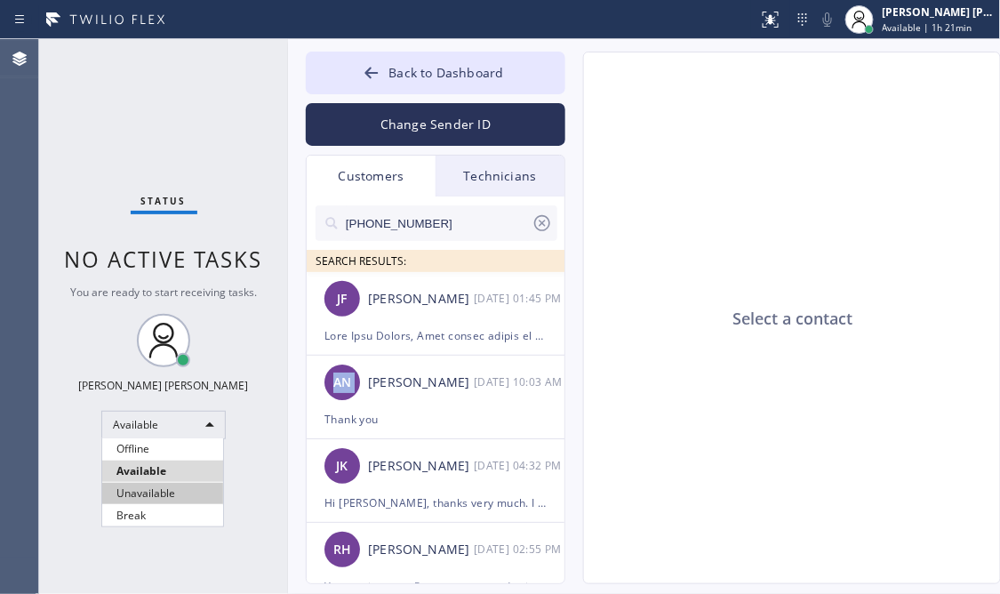
click at [158, 491] on li "Unavailable" at bounding box center [162, 493] width 121 height 21
